Goal: Task Accomplishment & Management: Use online tool/utility

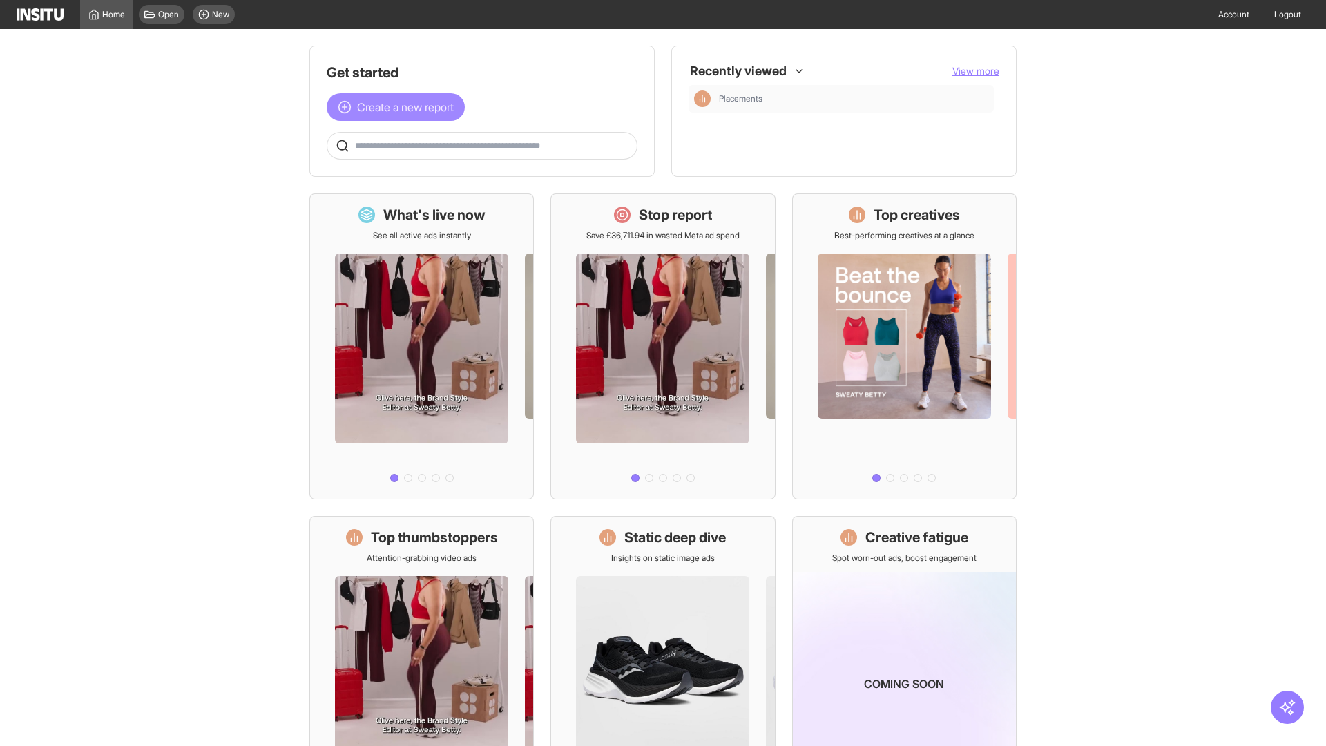
click at [399, 107] on span "Create a new report" at bounding box center [405, 107] width 97 height 17
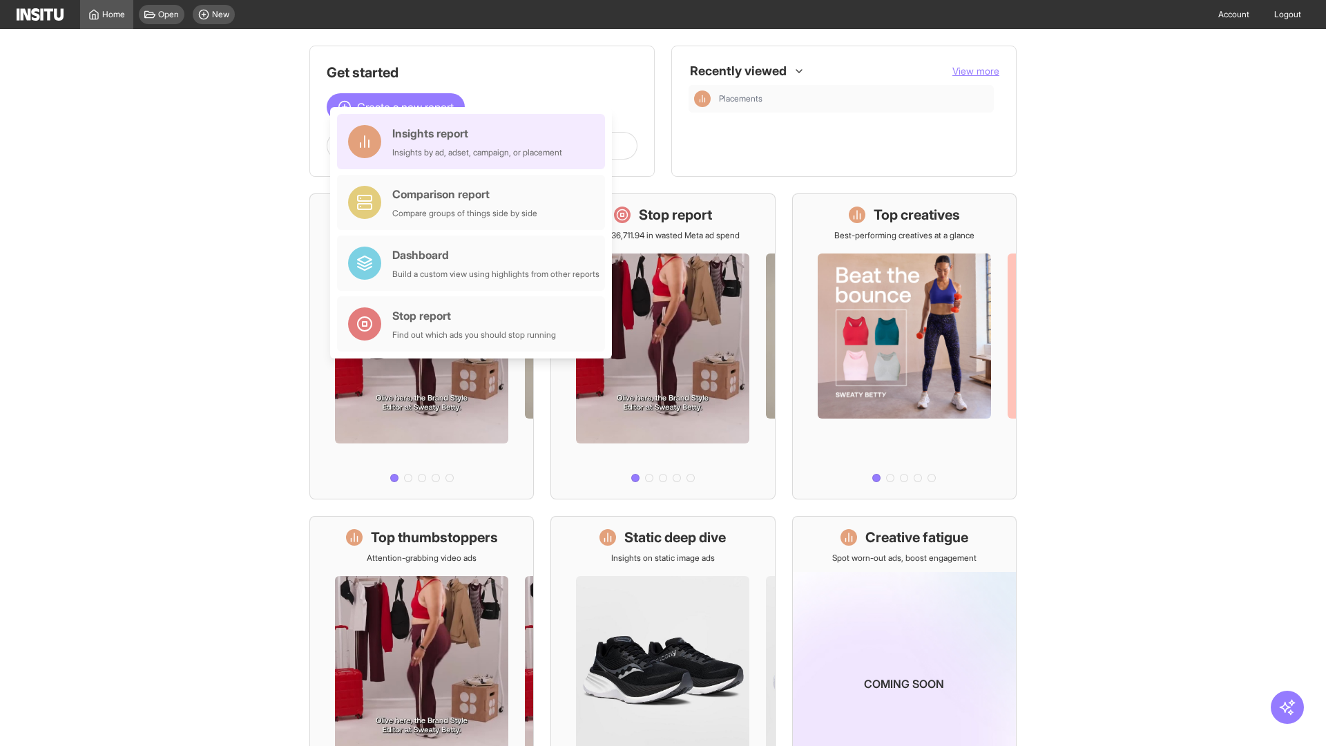
click at [474, 142] on div "Insights report Insights by ad, adset, campaign, or placement" at bounding box center [477, 141] width 170 height 33
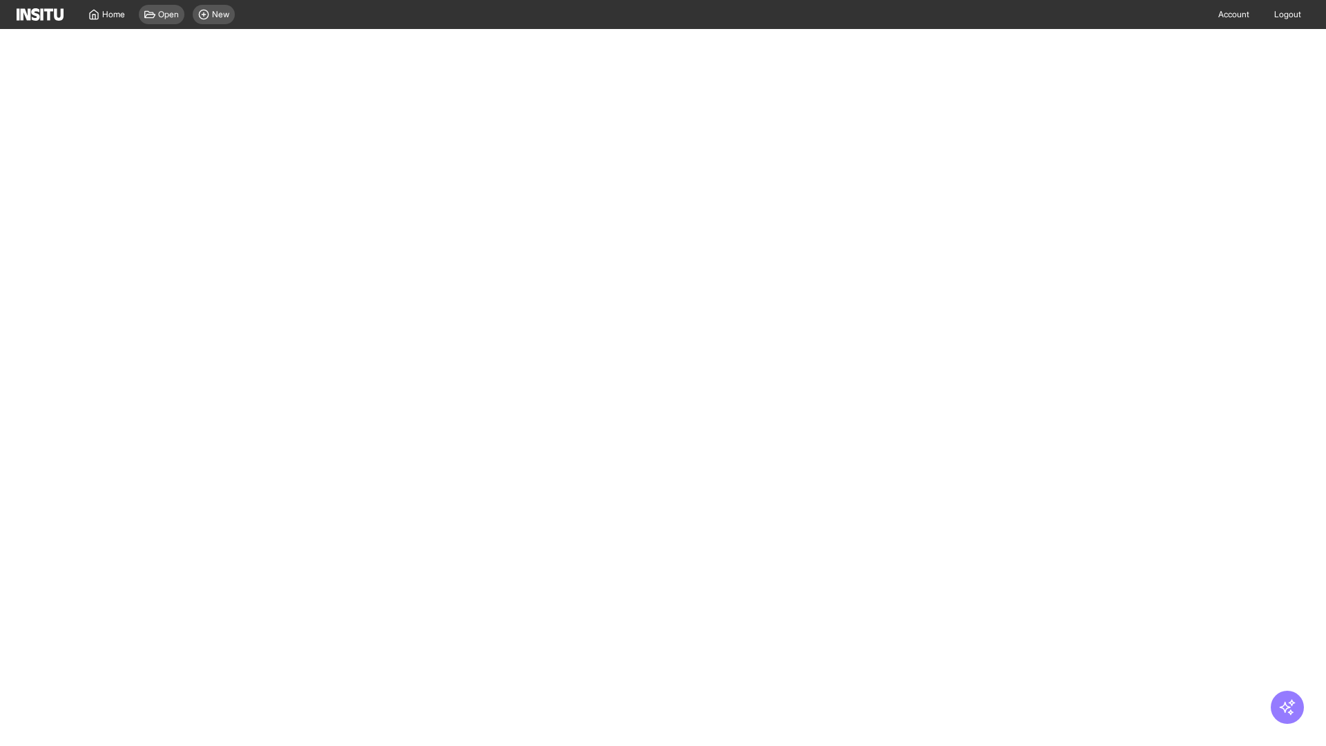
select select "**"
